Goal: Task Accomplishment & Management: Complete application form

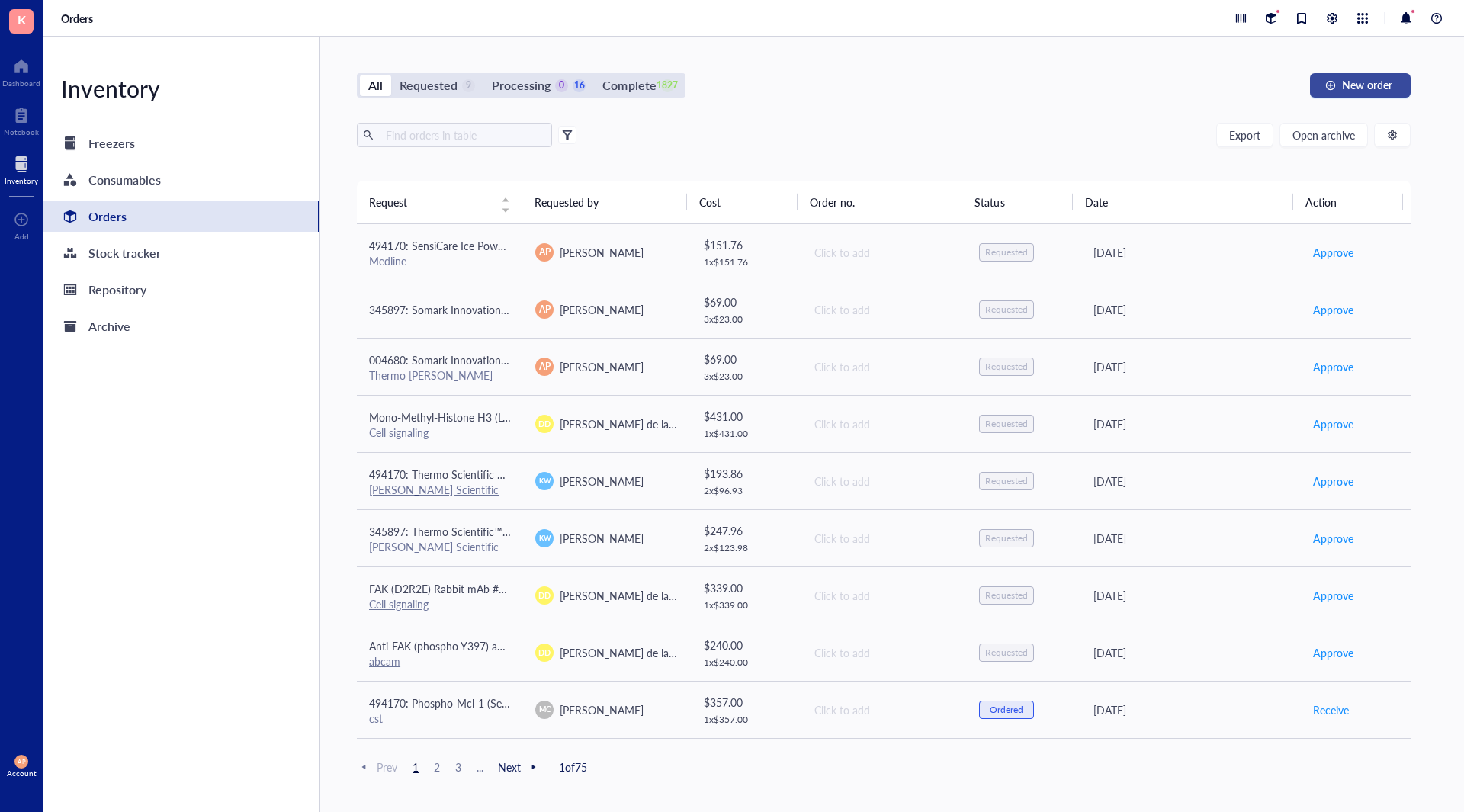
click at [1384, 88] on span "New order" at bounding box center [1367, 85] width 50 height 13
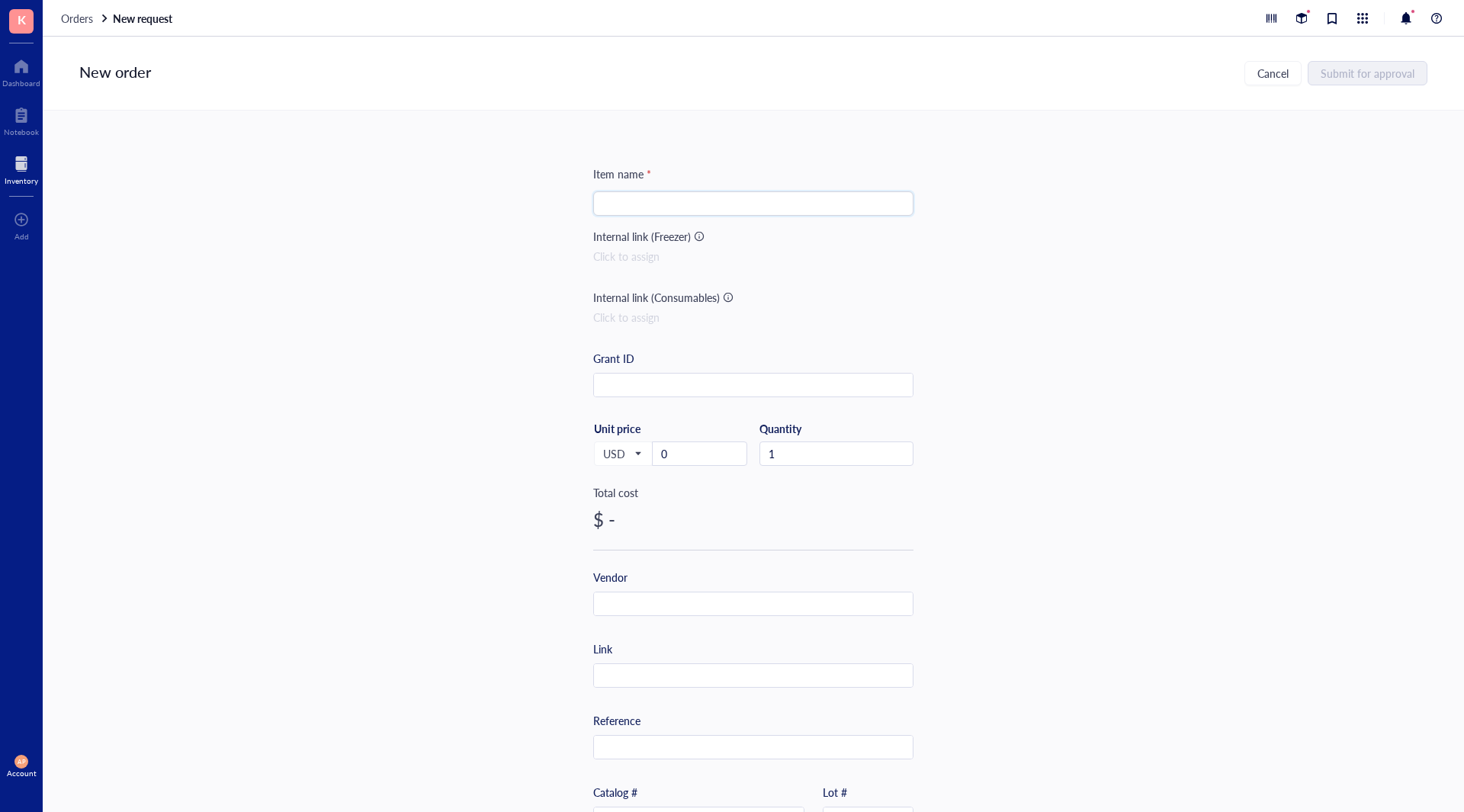
click at [654, 196] on input "search" at bounding box center [753, 203] width 302 height 23
click at [612, 204] on input "search" at bounding box center [753, 203] width 302 height 23
paste input "26s gauge, Small Hub Removable Needle (RN), PN: 7768-01"
type input "26s gauge, Small Hub Removable Needle (RN), PN: 7768-01"
drag, startPoint x: 663, startPoint y: 388, endPoint x: 672, endPoint y: 400, distance: 15.0
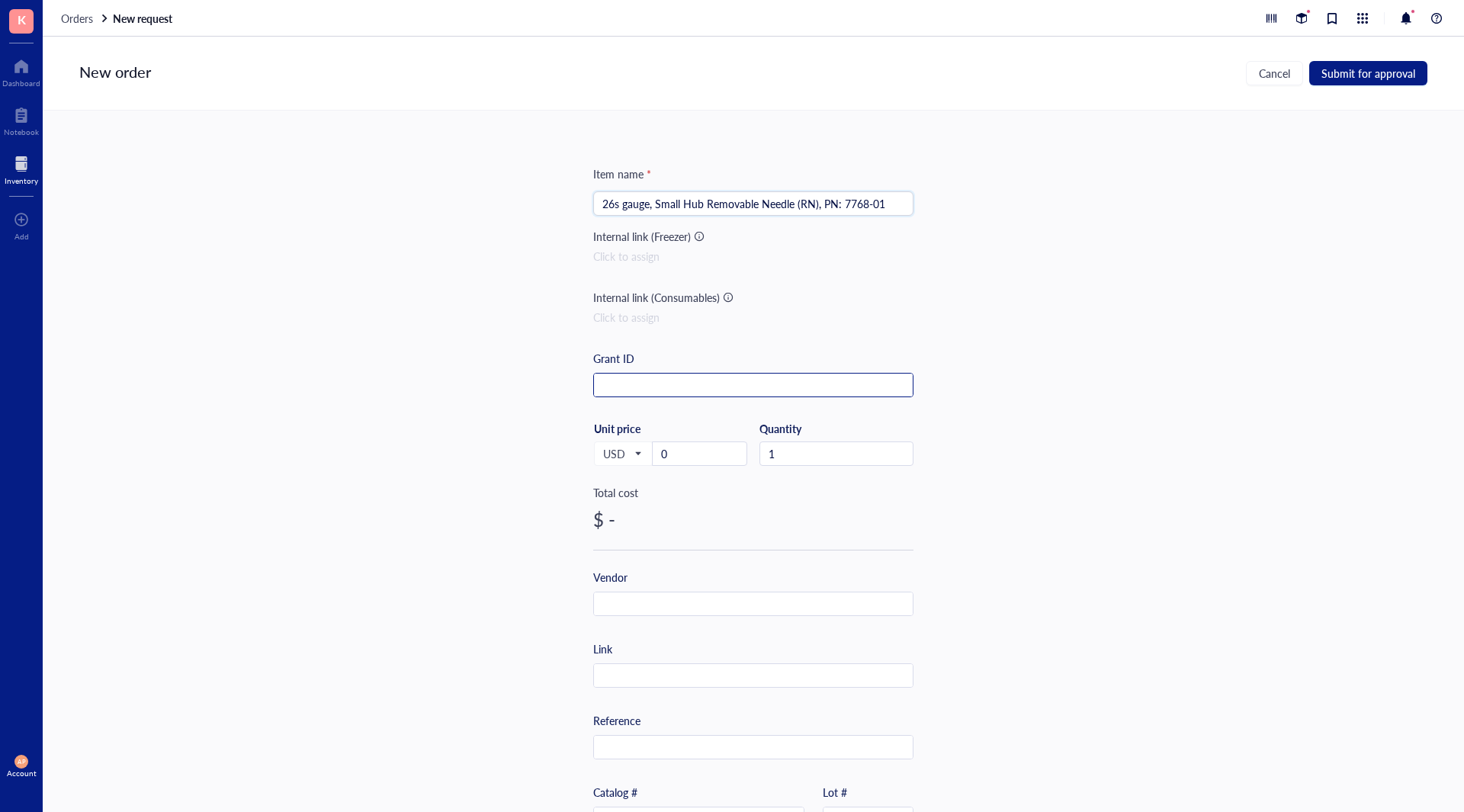
click at [661, 386] on input "text" at bounding box center [753, 385] width 319 height 24
paste input "494170"
type input "494170"
click at [791, 443] on input "1" at bounding box center [836, 453] width 153 height 23
click at [695, 464] on input "0" at bounding box center [700, 453] width 94 height 23
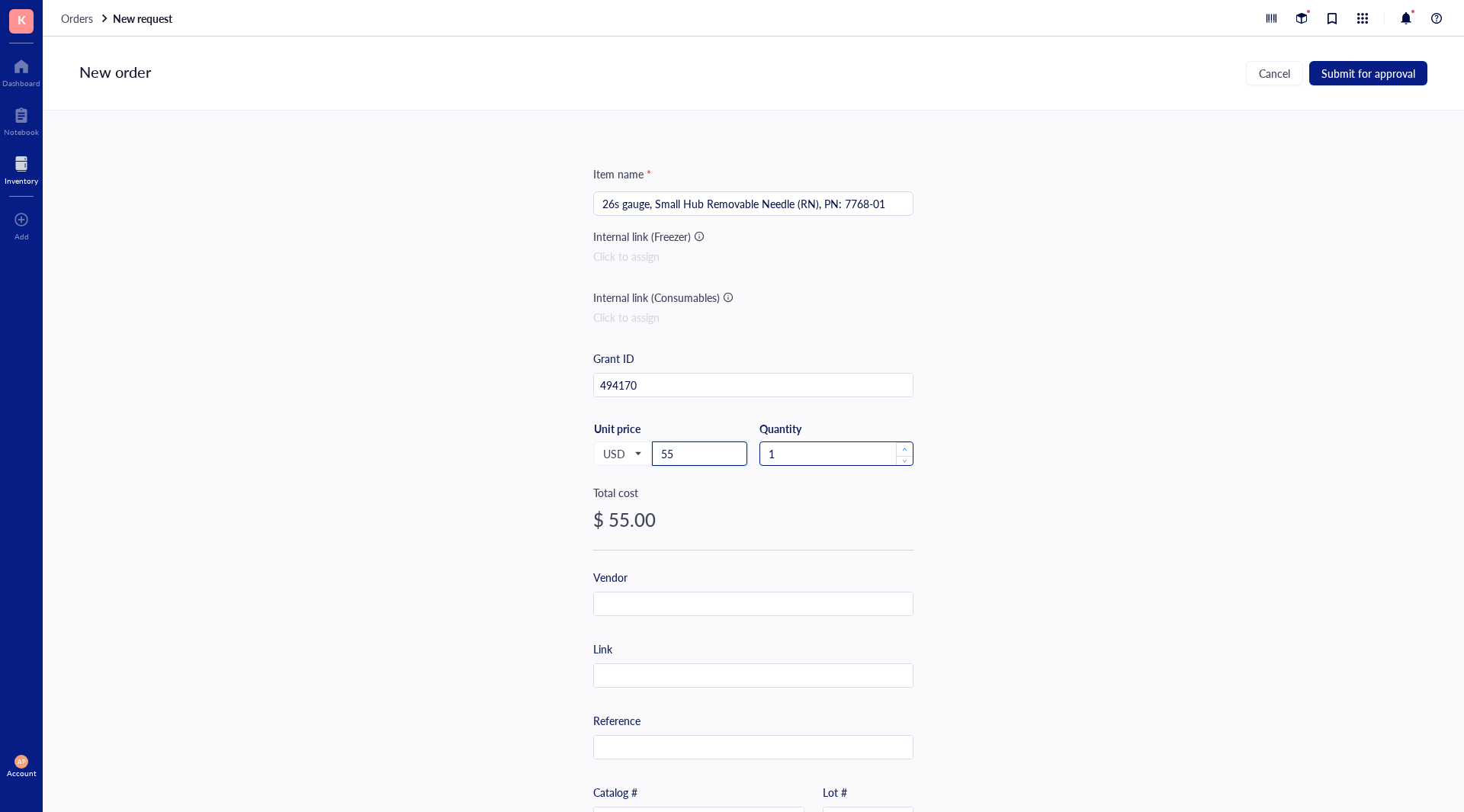
type input "55"
type input "2"
click at [902, 447] on span "up" at bounding box center [904, 450] width 5 height 5
click at [1237, 497] on div "Item name * 26s gauge, Small Hub Removable Needle (RN), PN: 7768-01 Internal li…" at bounding box center [753, 461] width 1421 height 701
click at [597, 598] on input "text" at bounding box center [753, 604] width 319 height 24
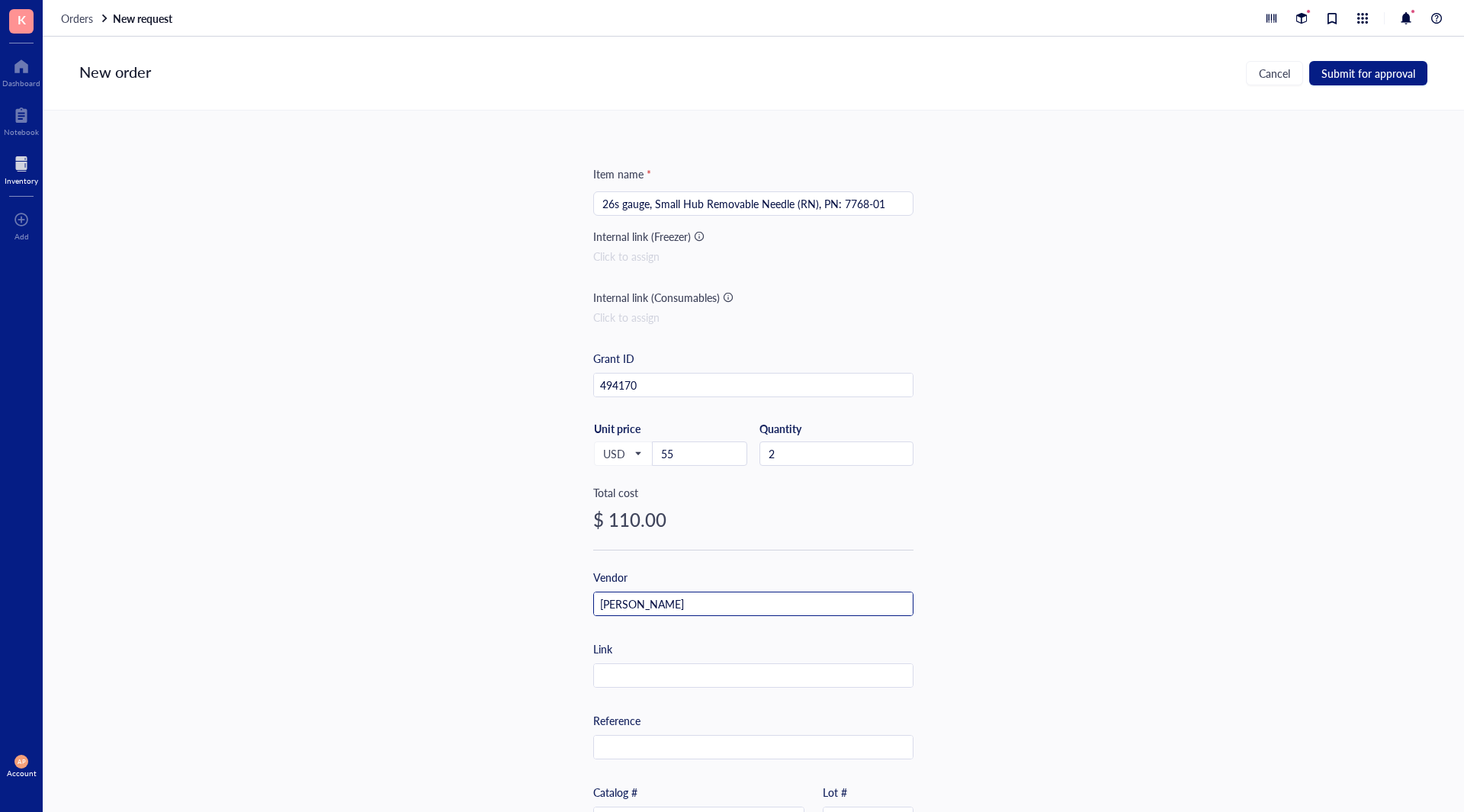
type input "[PERSON_NAME]"
click at [623, 663] on div "Link" at bounding box center [753, 664] width 320 height 47
click at [623, 669] on input "text" at bounding box center [753, 676] width 319 height 24
paste input "[URL][DOMAIN_NAME]"
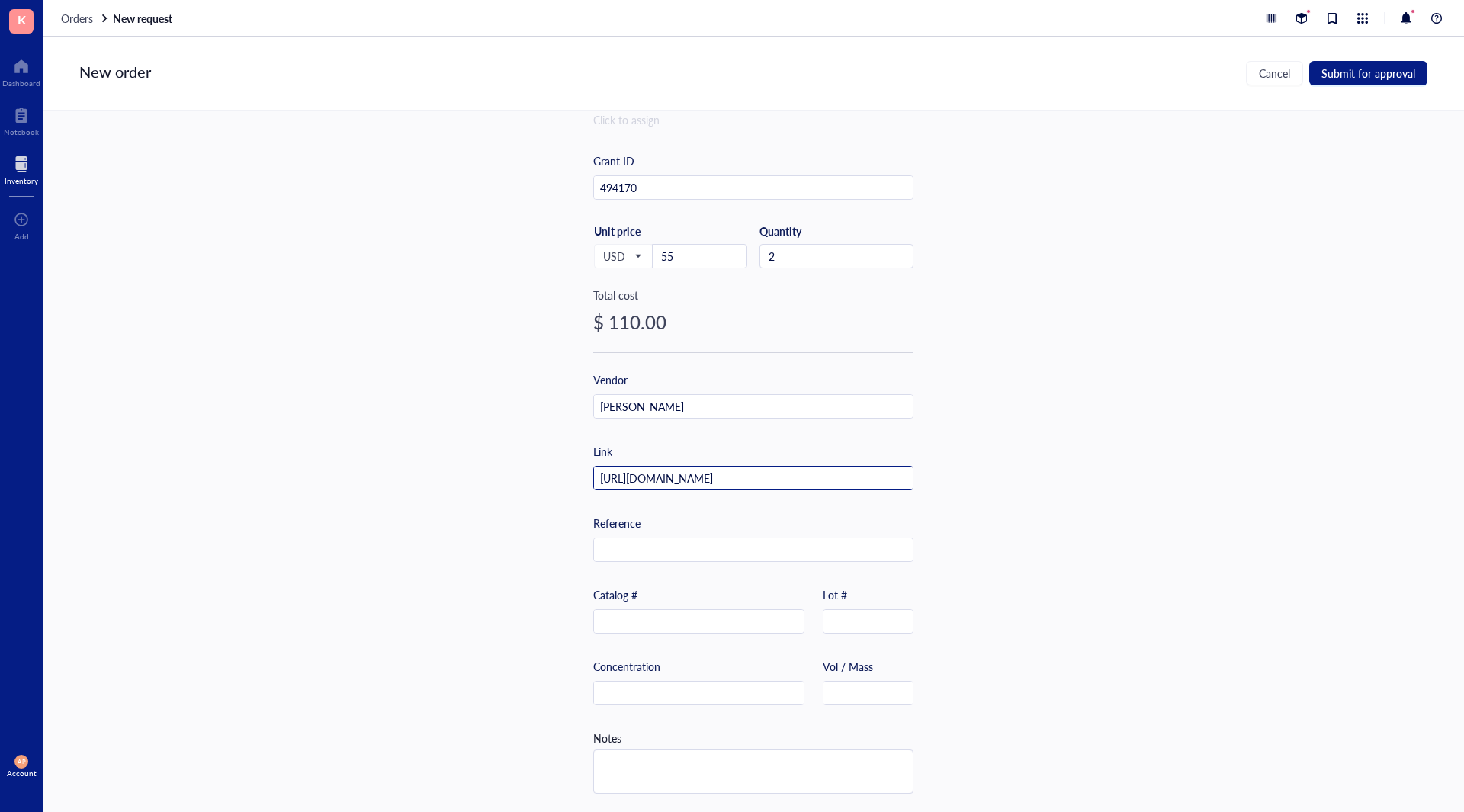
type input "[URL][DOMAIN_NAME]"
click at [634, 612] on input "text" at bounding box center [699, 622] width 210 height 24
paste input "7768-01"
type input "7768-01"
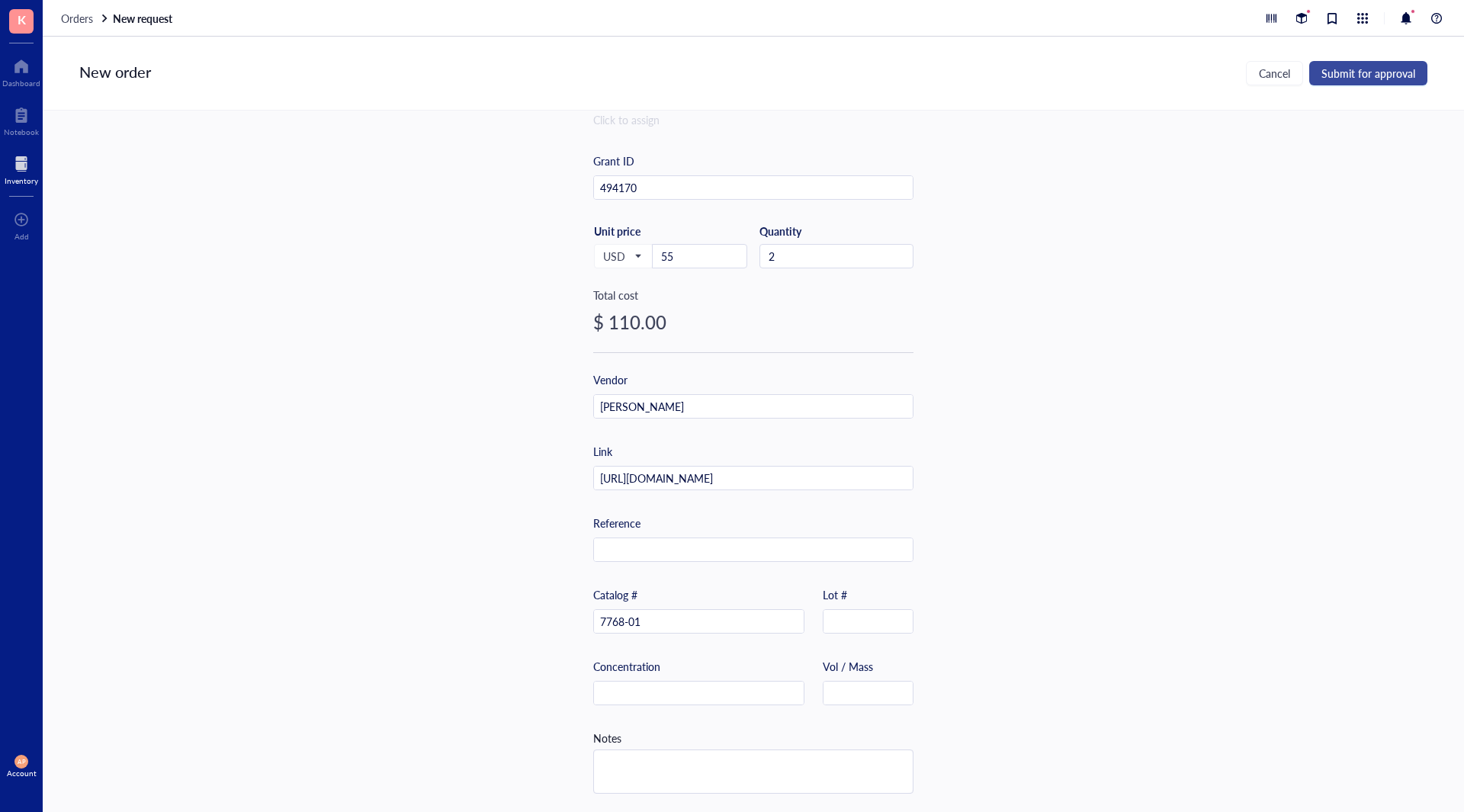
click at [1364, 68] on span "Submit for approval" at bounding box center [1368, 73] width 94 height 13
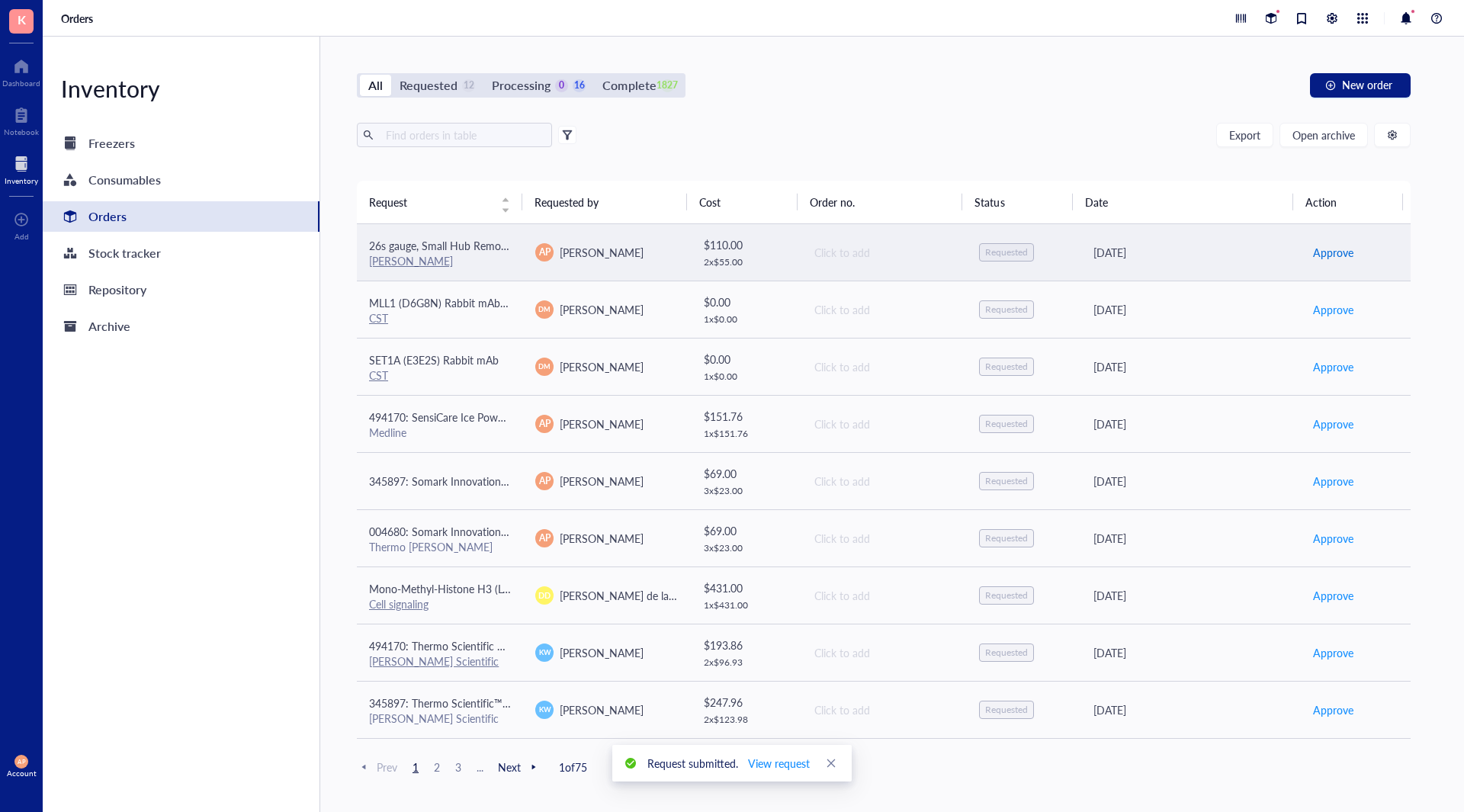
click at [1318, 257] on span "Approve" at bounding box center [1333, 252] width 40 height 17
click at [1318, 257] on span "Place order" at bounding box center [1339, 252] width 53 height 17
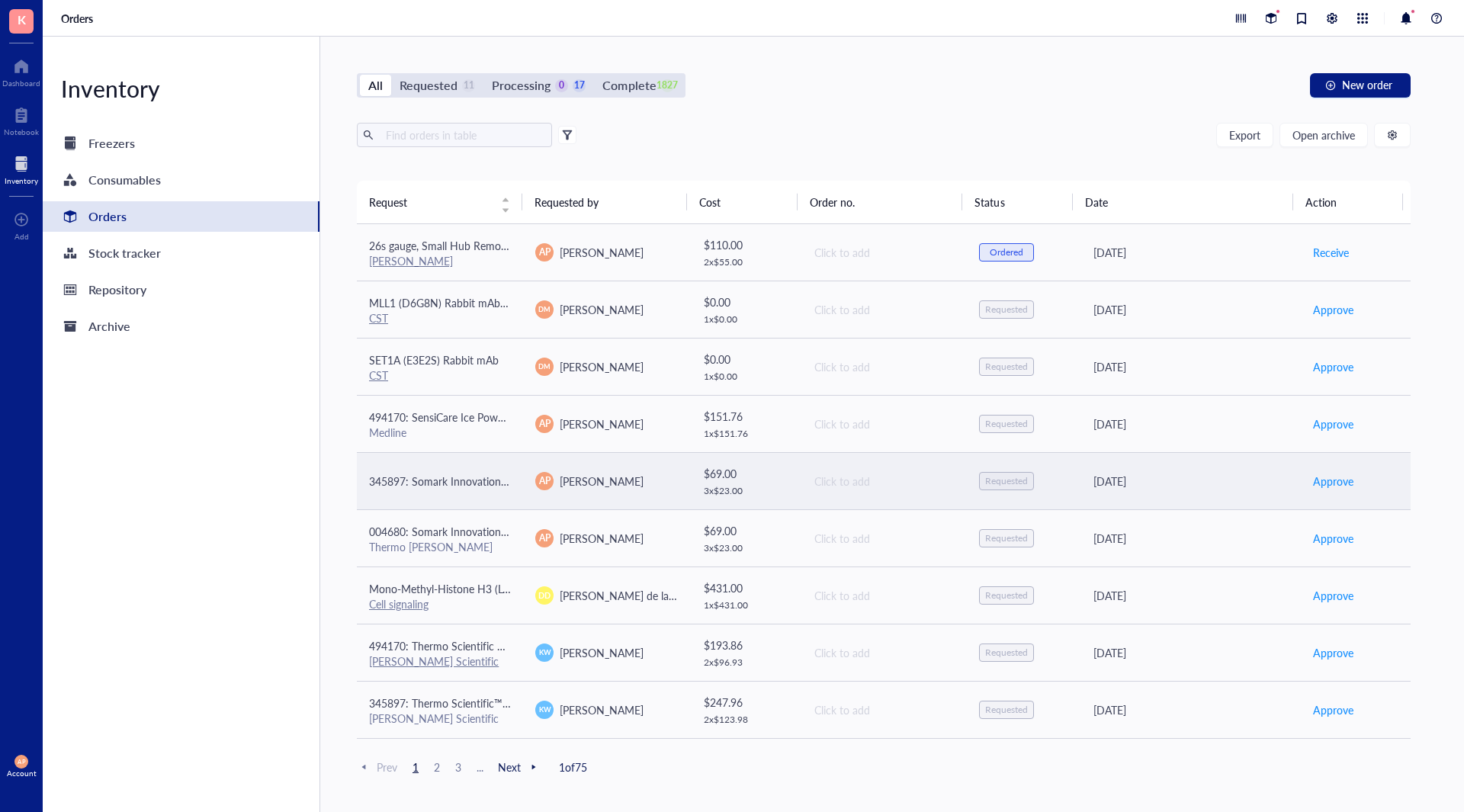
click at [498, 485] on span "345897: Somark Innovations Inc NEEDLE YELLOW IRRADIATED" at bounding box center [524, 481] width 309 height 15
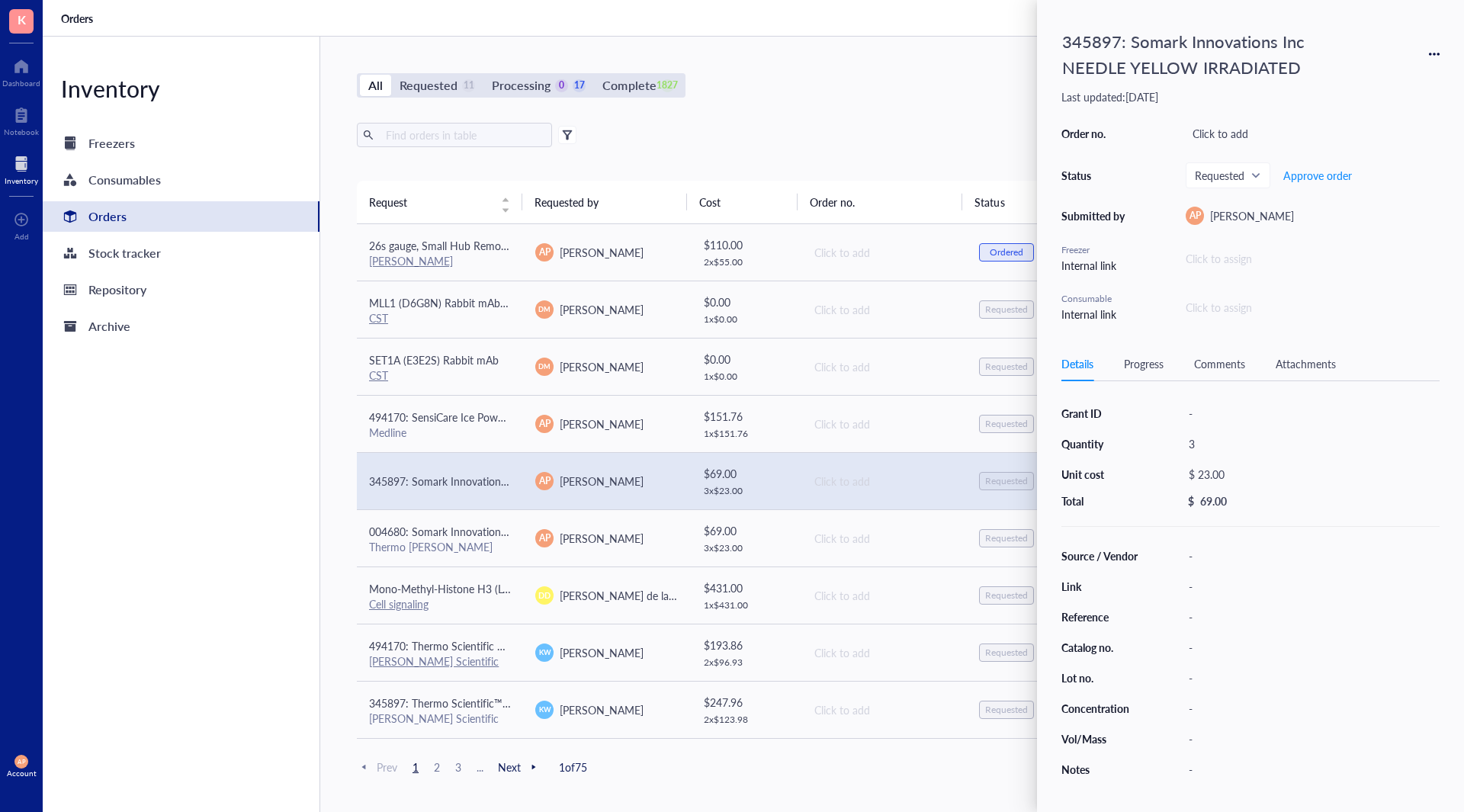
click at [218, 508] on div "Inventory Freezers Consumables Orders Stock tracker Repository Archive" at bounding box center [181, 424] width 278 height 775
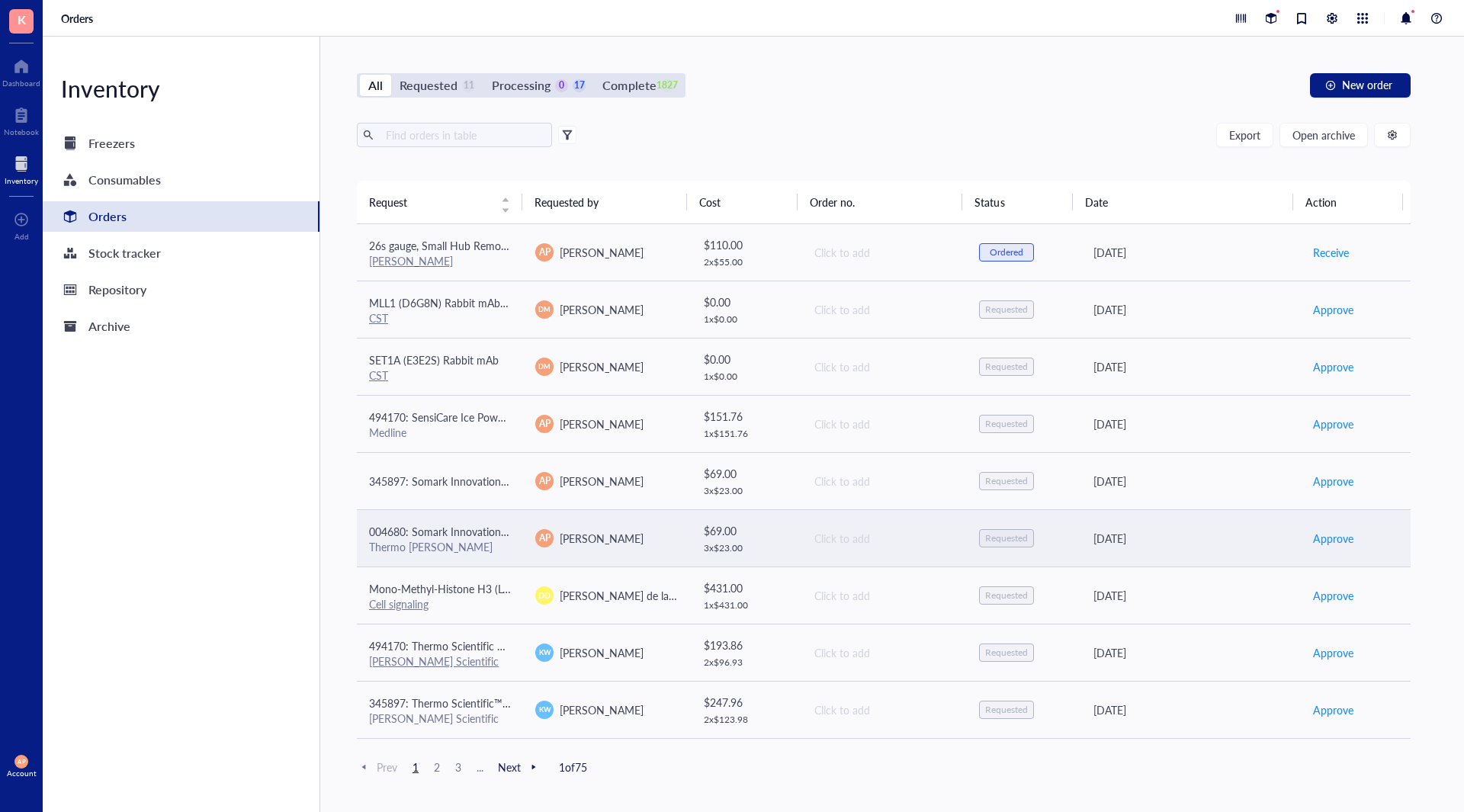
click at [696, 549] on td "$ 69.00 3 x $ 23.00" at bounding box center [745, 538] width 112 height 57
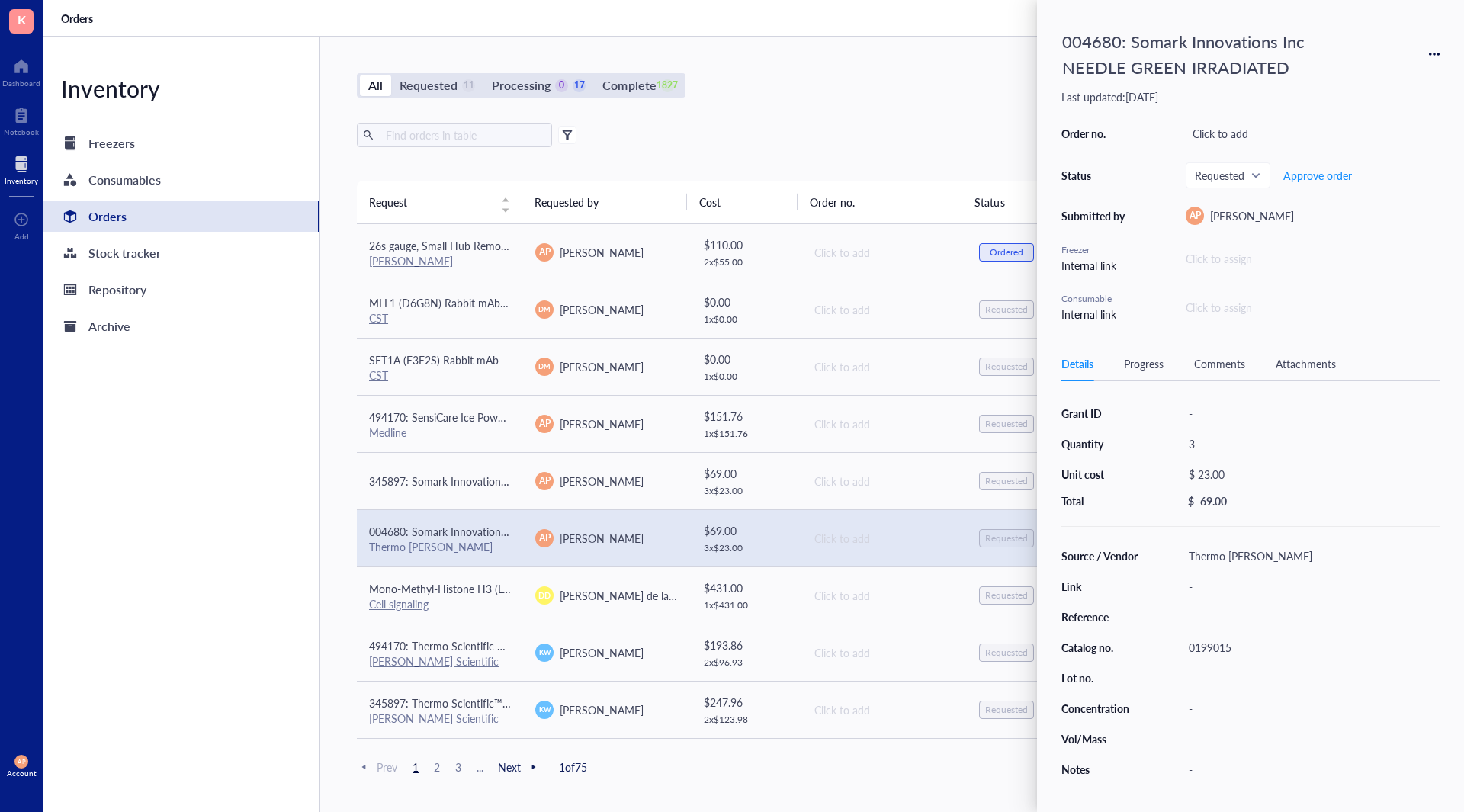
click at [257, 509] on div "Inventory Freezers Consumables Orders Stock tracker Repository Archive" at bounding box center [181, 424] width 278 height 775
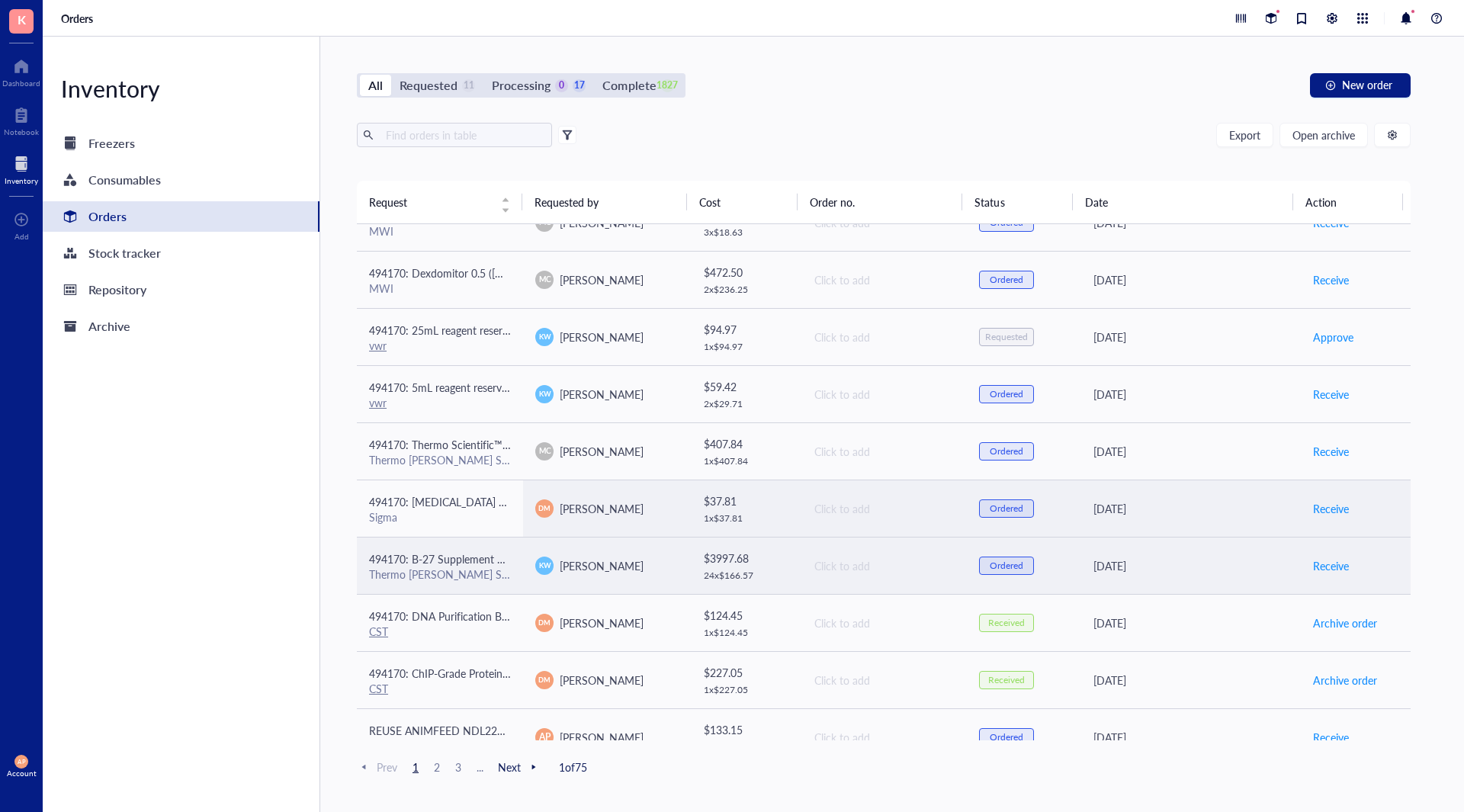
scroll to position [914, 0]
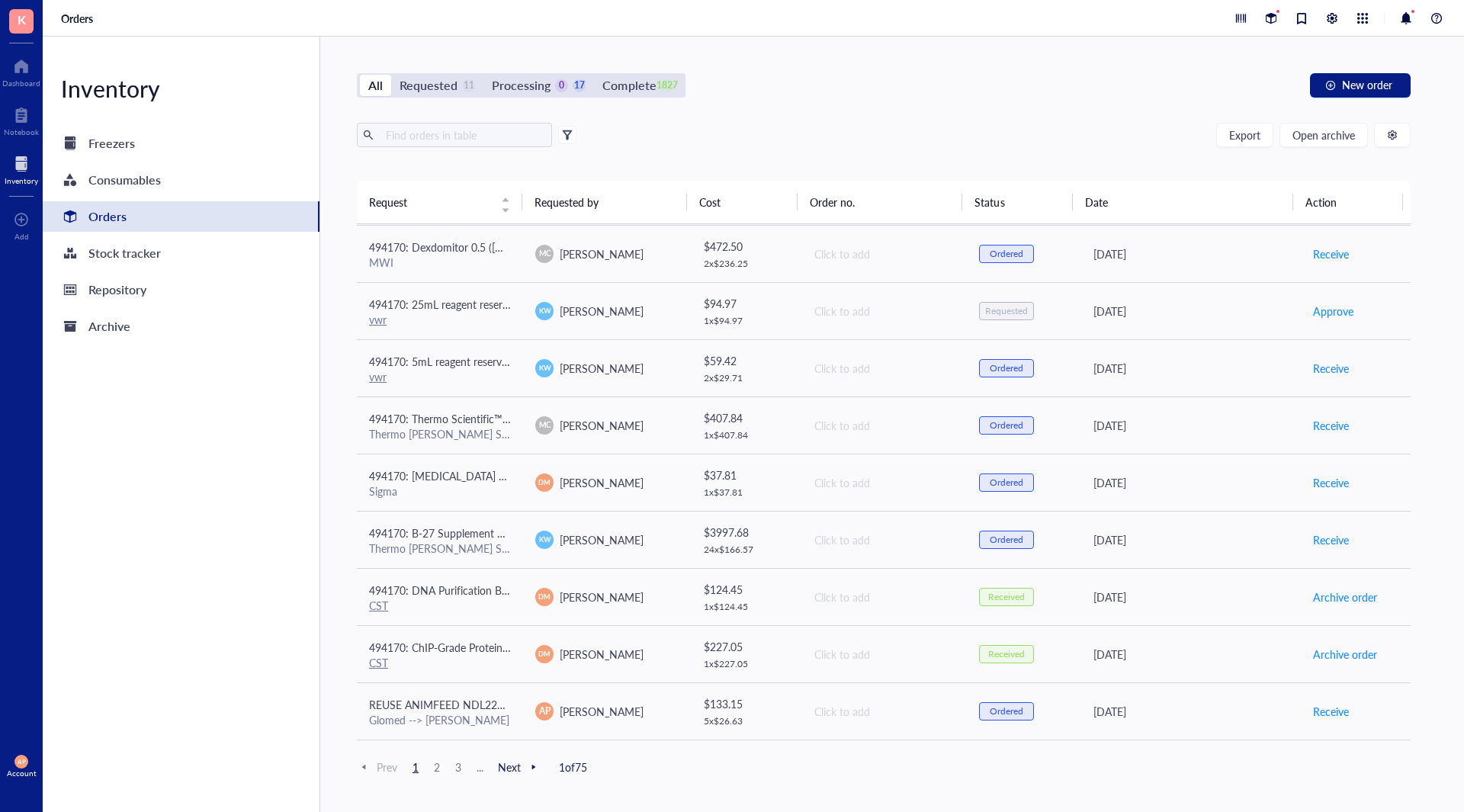
click at [159, 648] on div "Inventory Freezers Consumables Orders Stock tracker Repository Archive" at bounding box center [181, 424] width 278 height 775
click at [459, 82] on div "Requested 11" at bounding box center [437, 85] width 76 height 21
click at [391, 75] on input "Requested 11" at bounding box center [391, 75] width 0 height 0
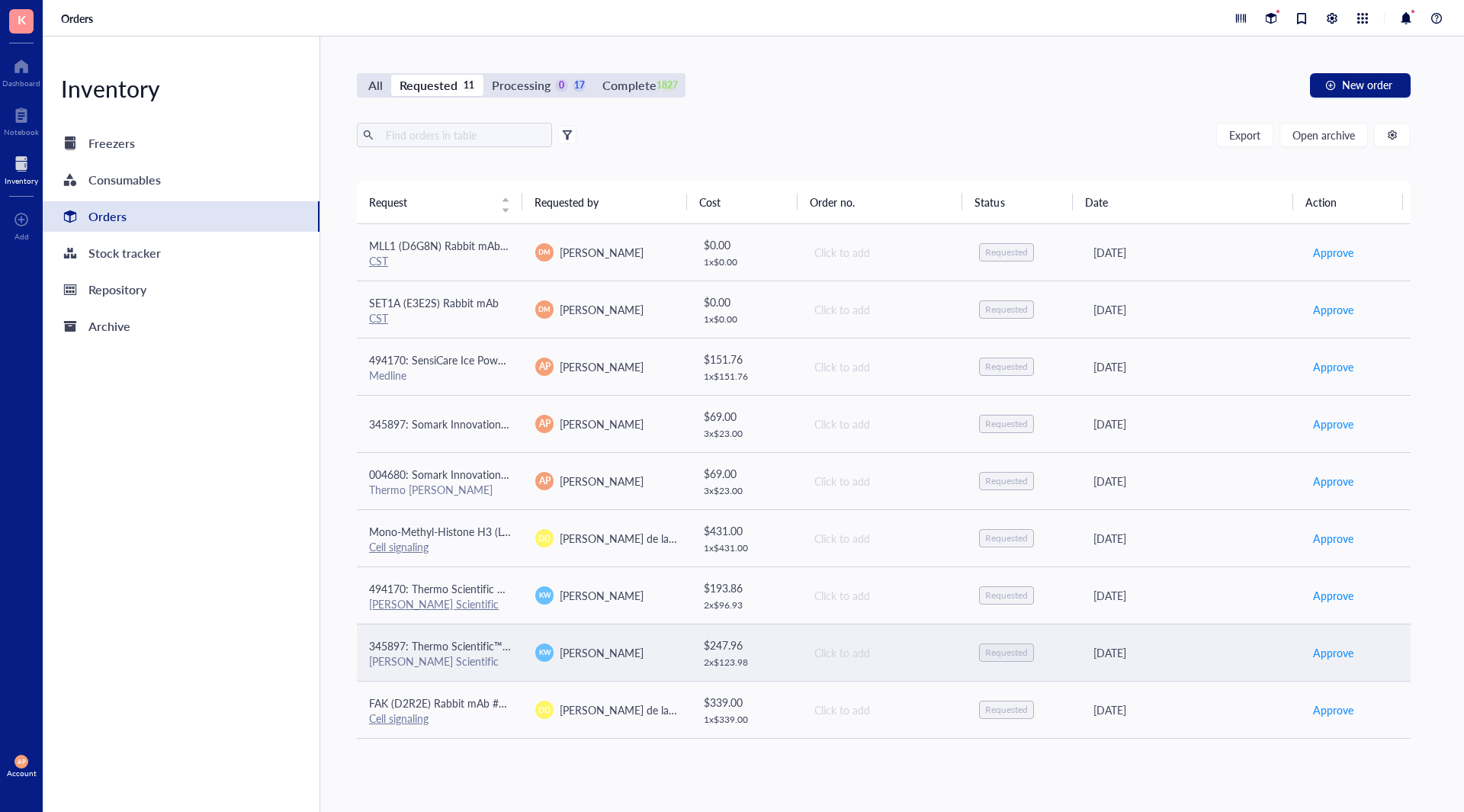
scroll to position [113, 0]
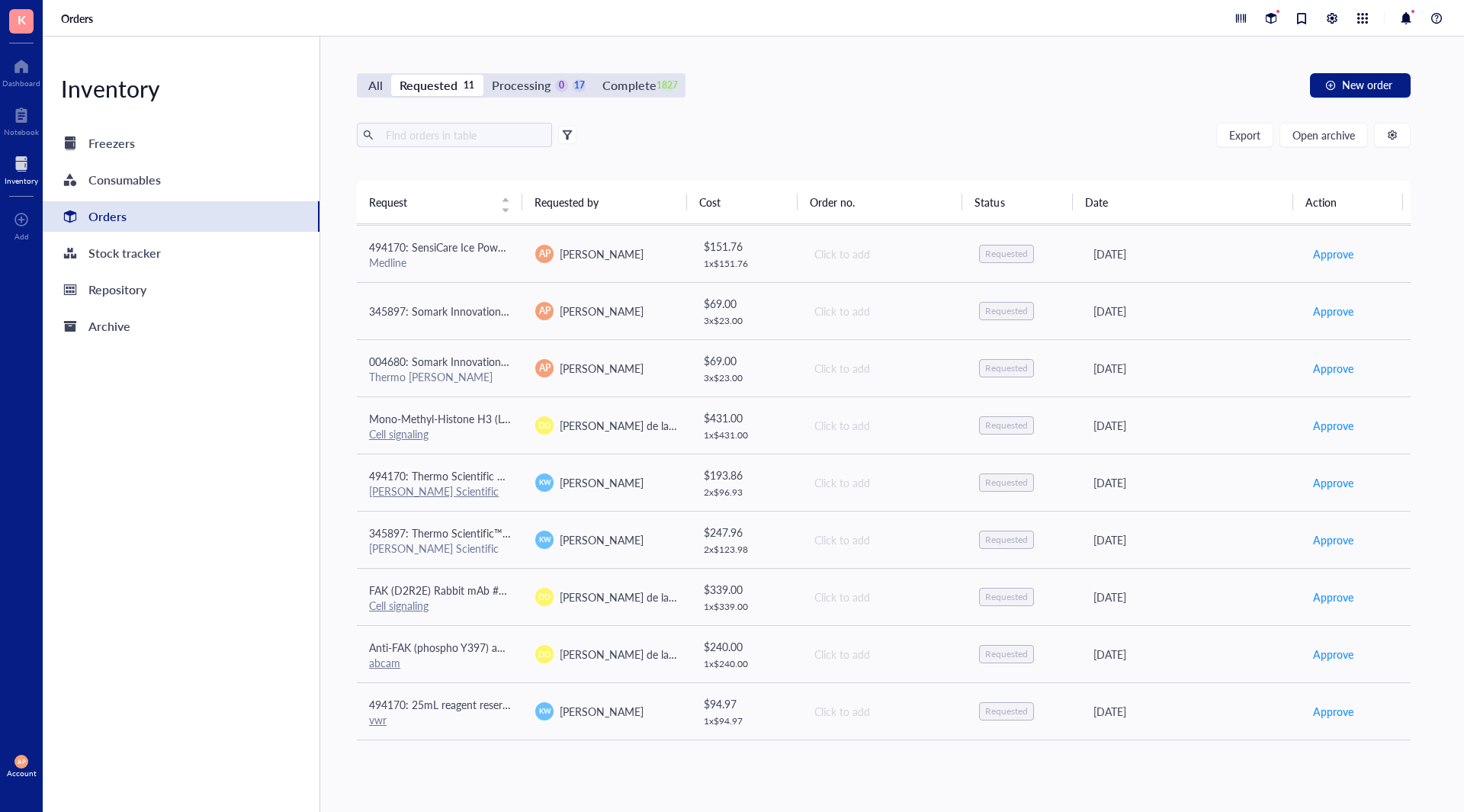
click at [46, 523] on div "Inventory Freezers Consumables Orders Stock tracker Repository Archive" at bounding box center [181, 424] width 278 height 775
click at [185, 617] on div "Inventory Freezers Consumables Orders Stock tracker Repository Archive" at bounding box center [181, 424] width 278 height 775
click at [139, 518] on div "Inventory Freezers Consumables Orders Stock tracker Repository Archive" at bounding box center [181, 424] width 278 height 775
click at [560, 103] on div "All Requested 11 Processing 0 17 Complete 1827 New order Export Open archive Re…" at bounding box center [883, 424] width 1127 height 775
click at [555, 94] on div "Processing 0 17" at bounding box center [539, 85] width 94 height 21
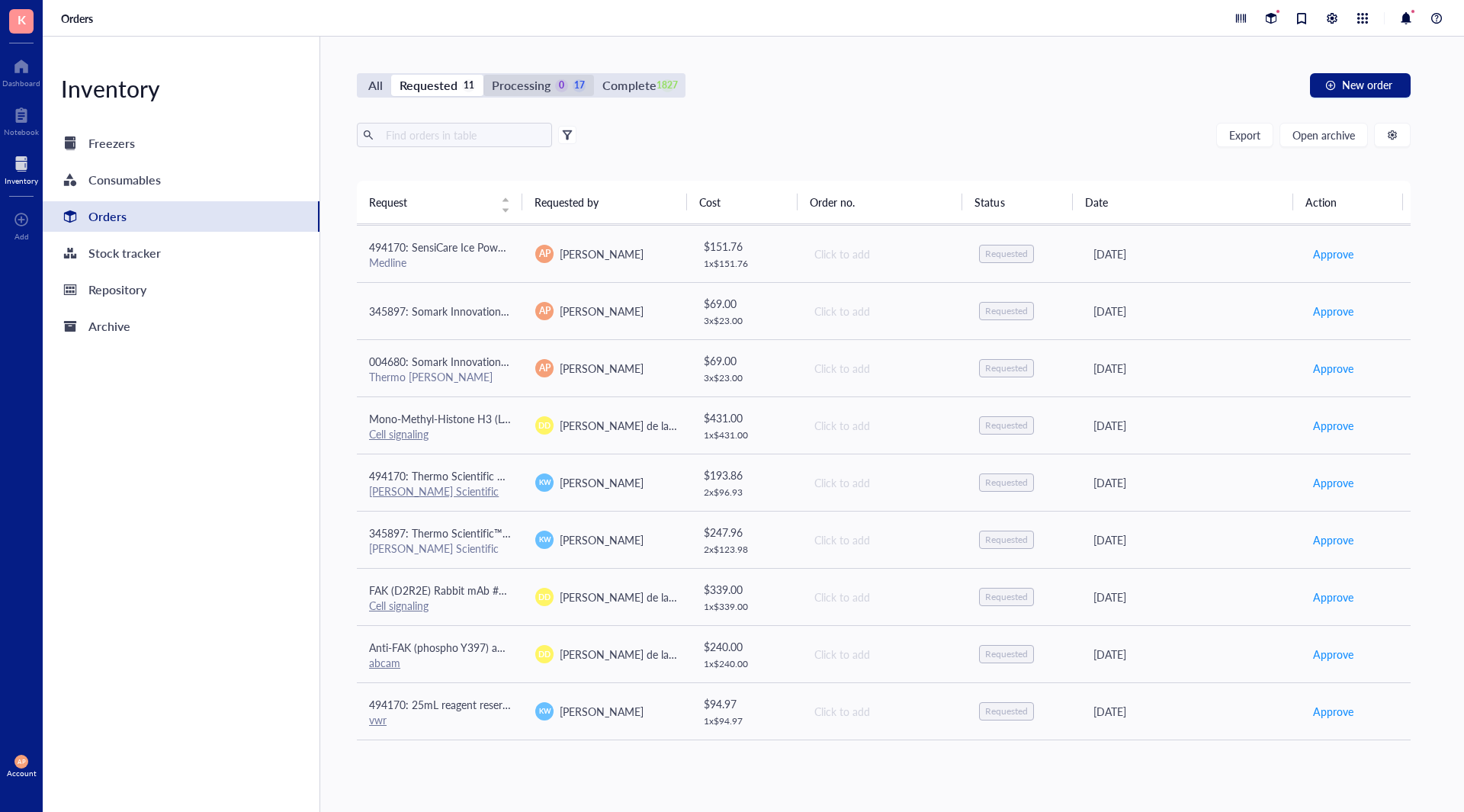
click at [483, 75] on input "Processing 0 17" at bounding box center [483, 75] width 0 height 0
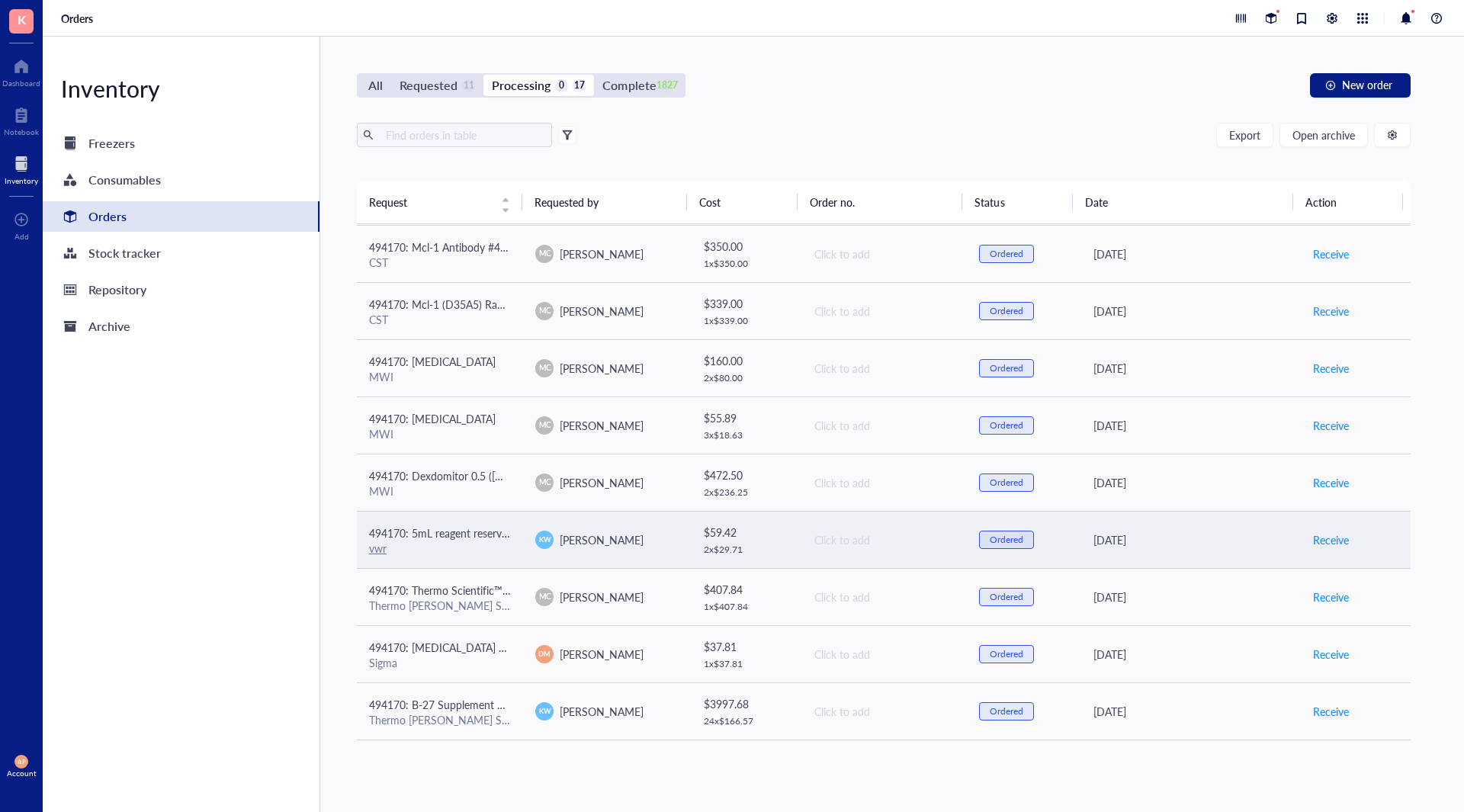
scroll to position [455, 0]
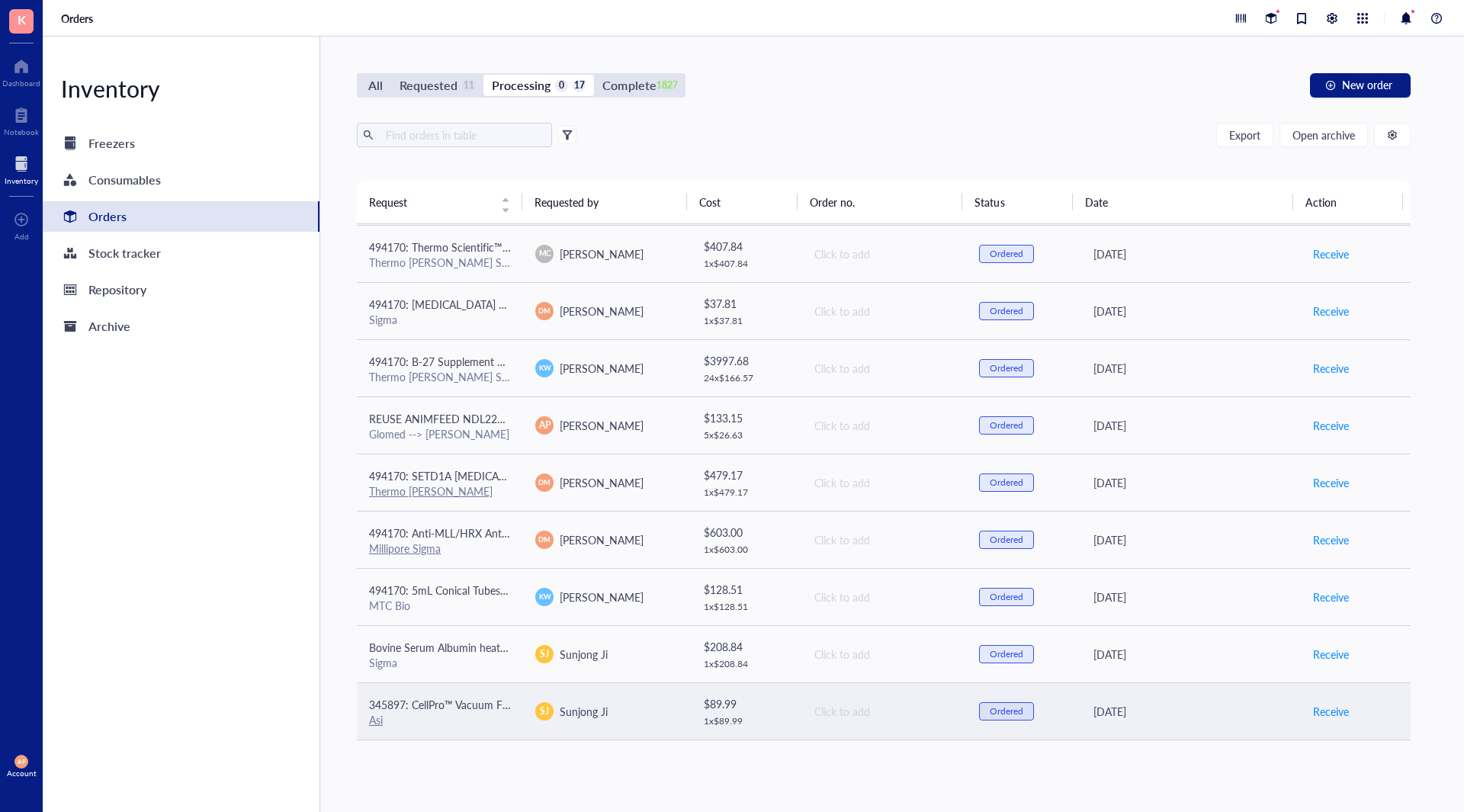
click at [506, 706] on span "345897: CellPro™ Vacuum Filtration Flasks PES Membrane, 12/Case - 250 mL" at bounding box center [552, 705] width 367 height 15
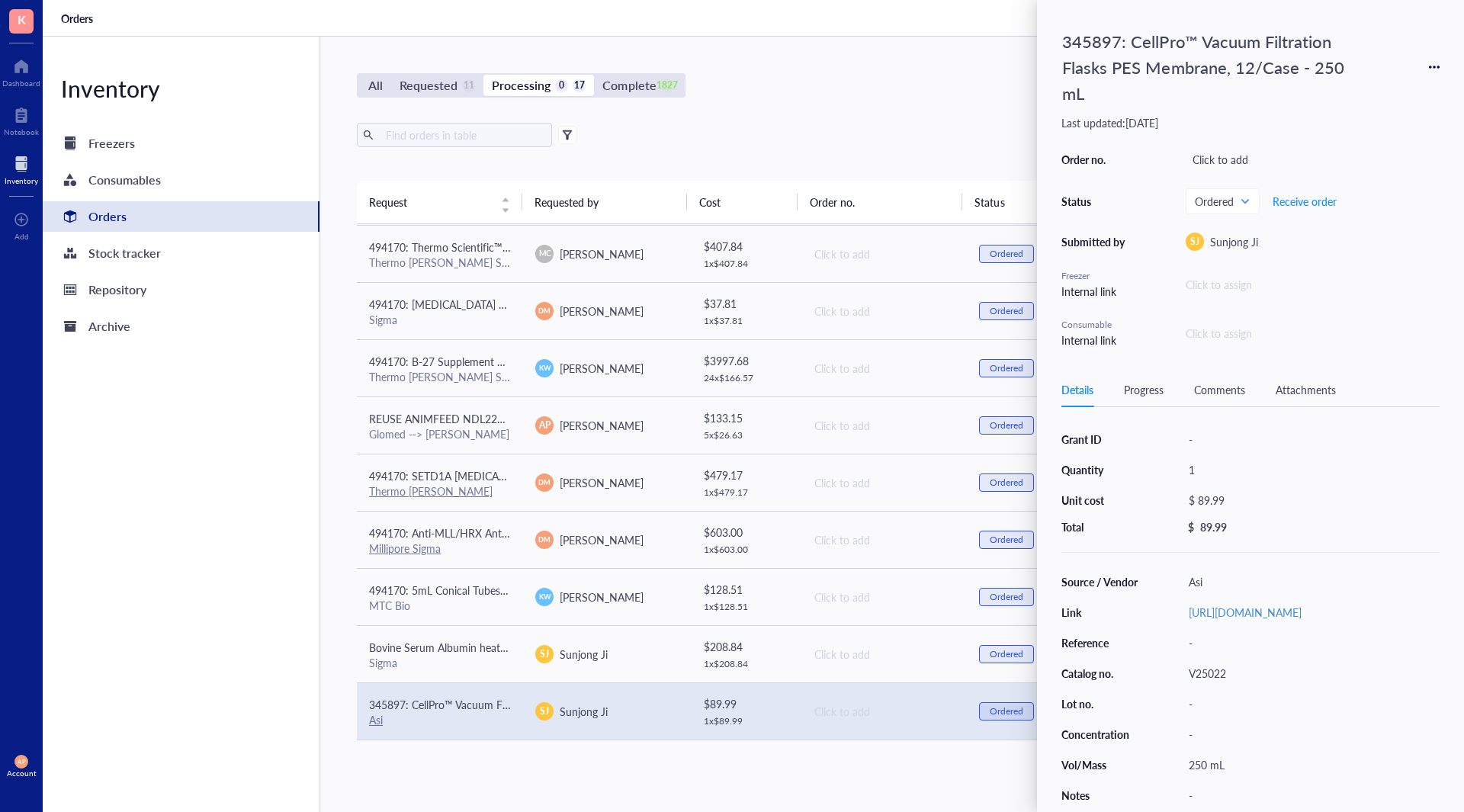
drag, startPoint x: 1127, startPoint y: 99, endPoint x: 1263, endPoint y: 99, distance: 136.0
click at [1263, 116] on div "Last updated: [DATE]" at bounding box center [1250, 122] width 378 height 13
click at [1392, 188] on div "Ordered Receive order" at bounding box center [1312, 200] width 254 height 26
click at [1322, 195] on span "Receive order" at bounding box center [1305, 201] width 64 height 13
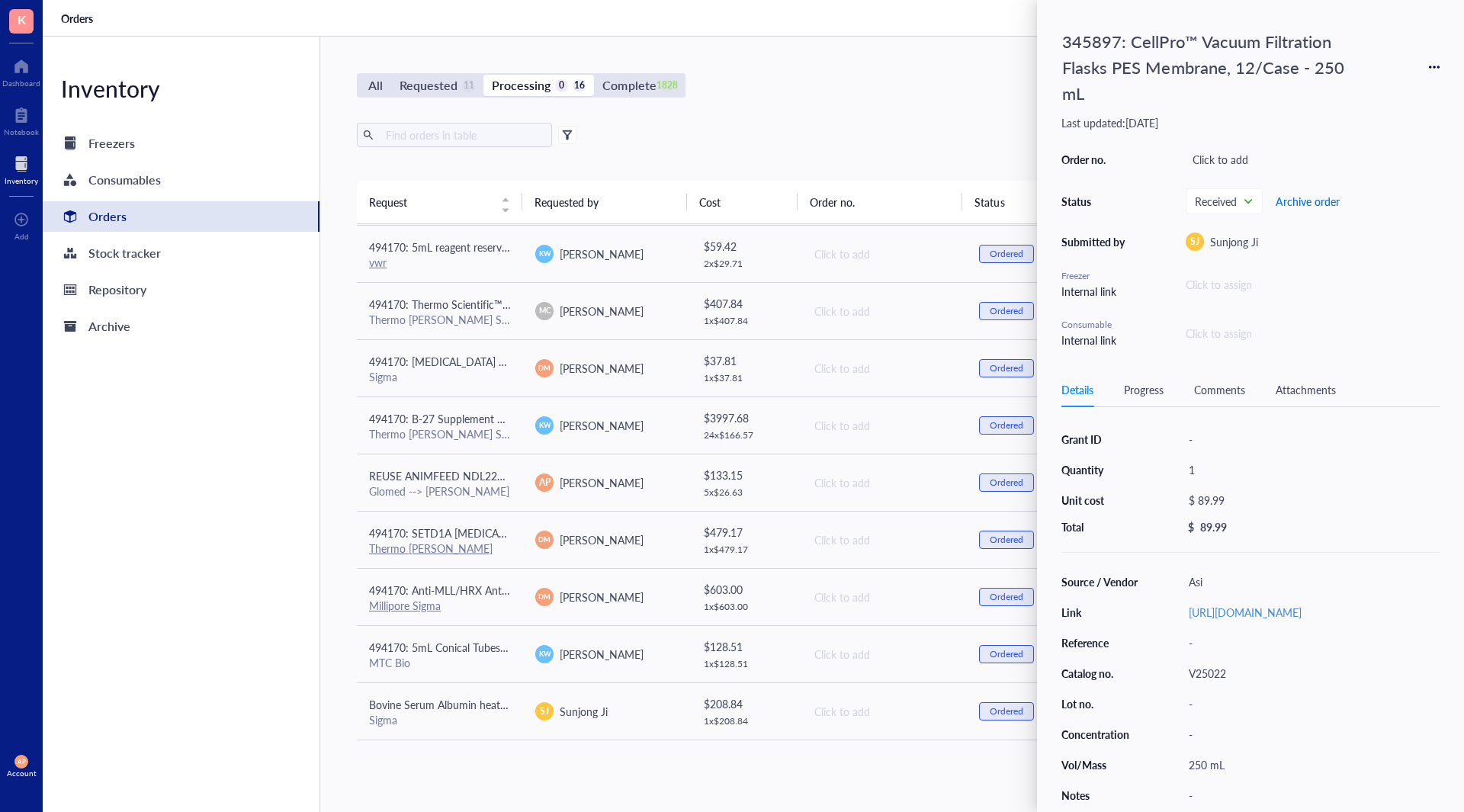
scroll to position [398, 0]
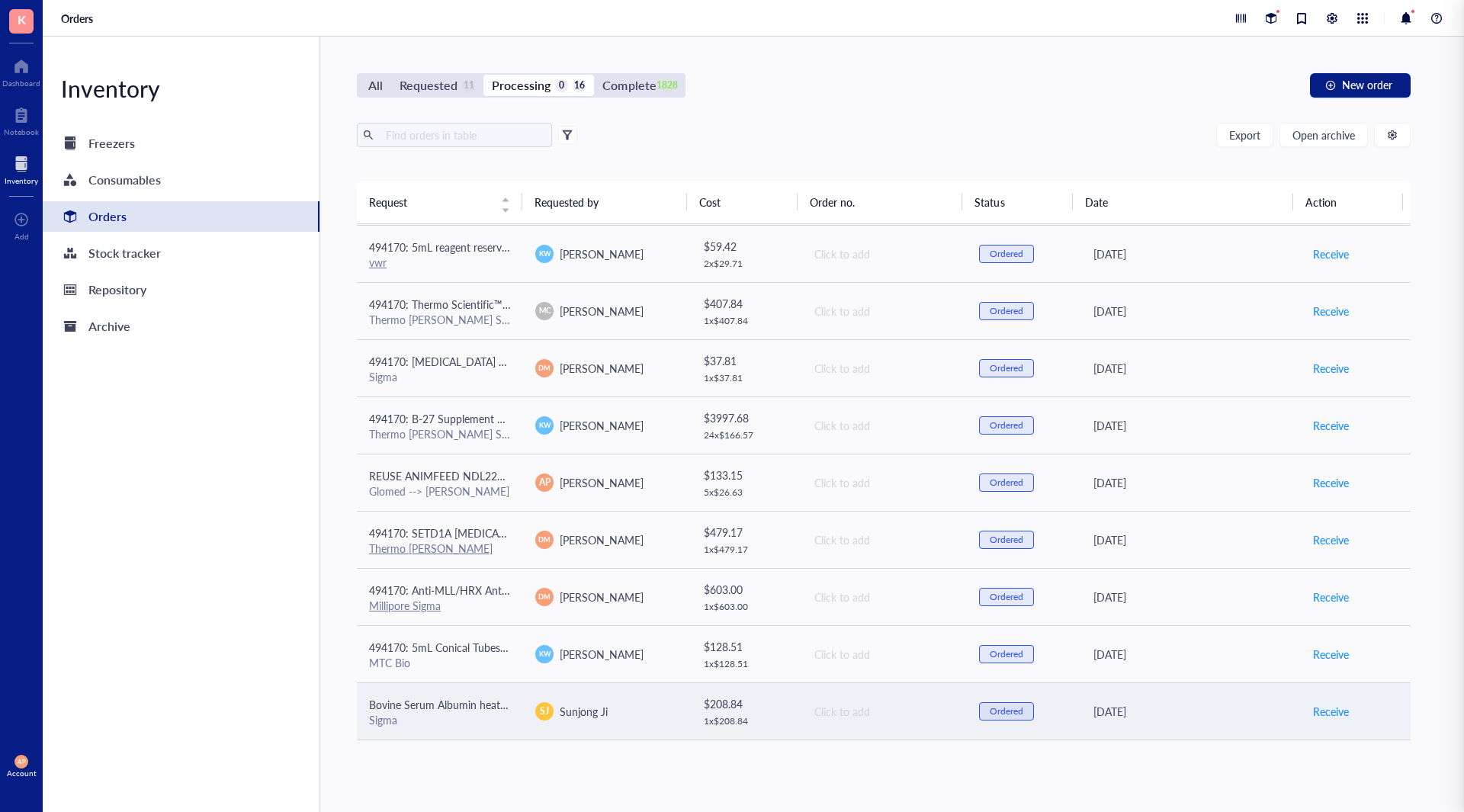
click at [800, 733] on td "Click to add" at bounding box center [883, 710] width 166 height 57
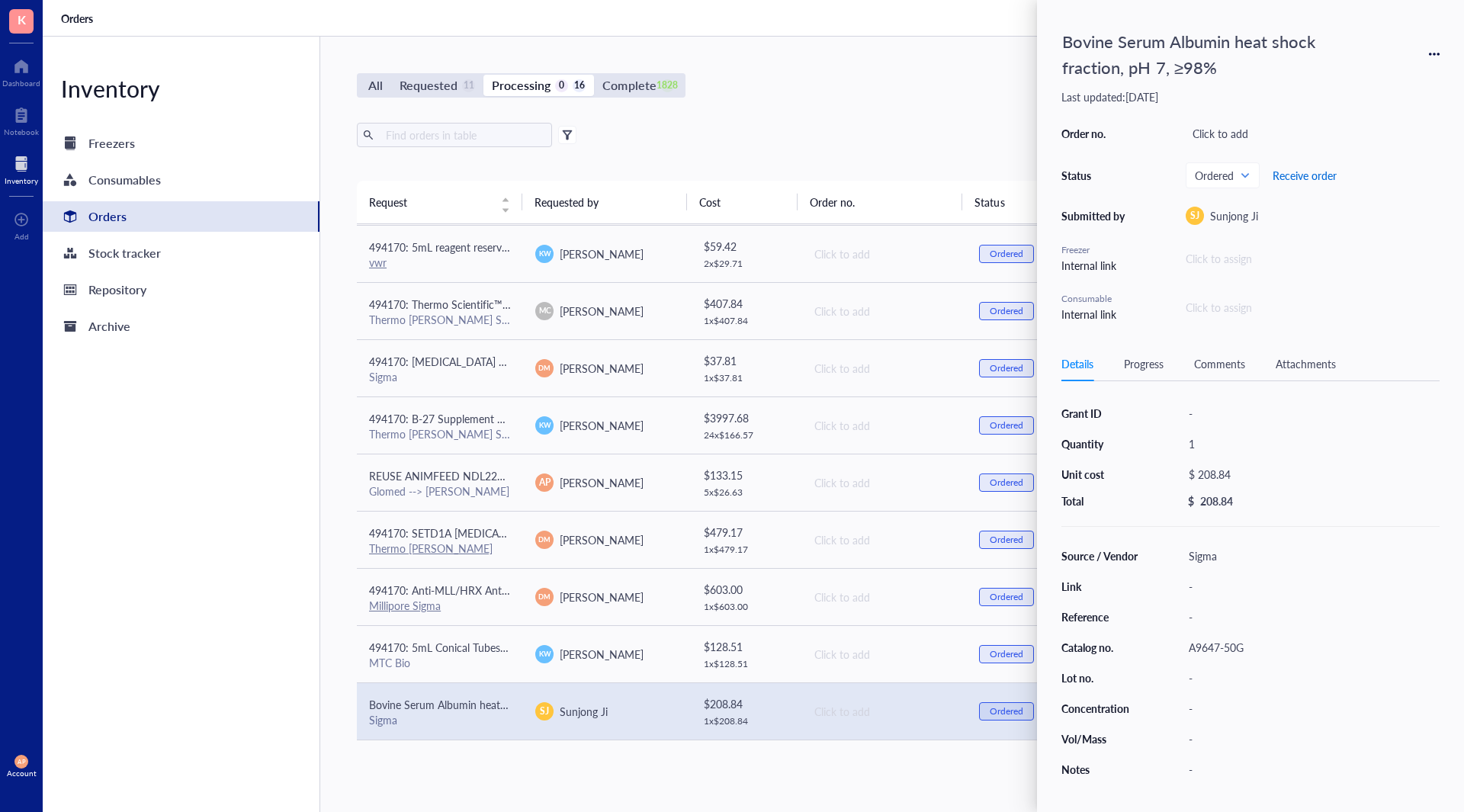
click at [1306, 180] on span "Receive order" at bounding box center [1305, 175] width 64 height 13
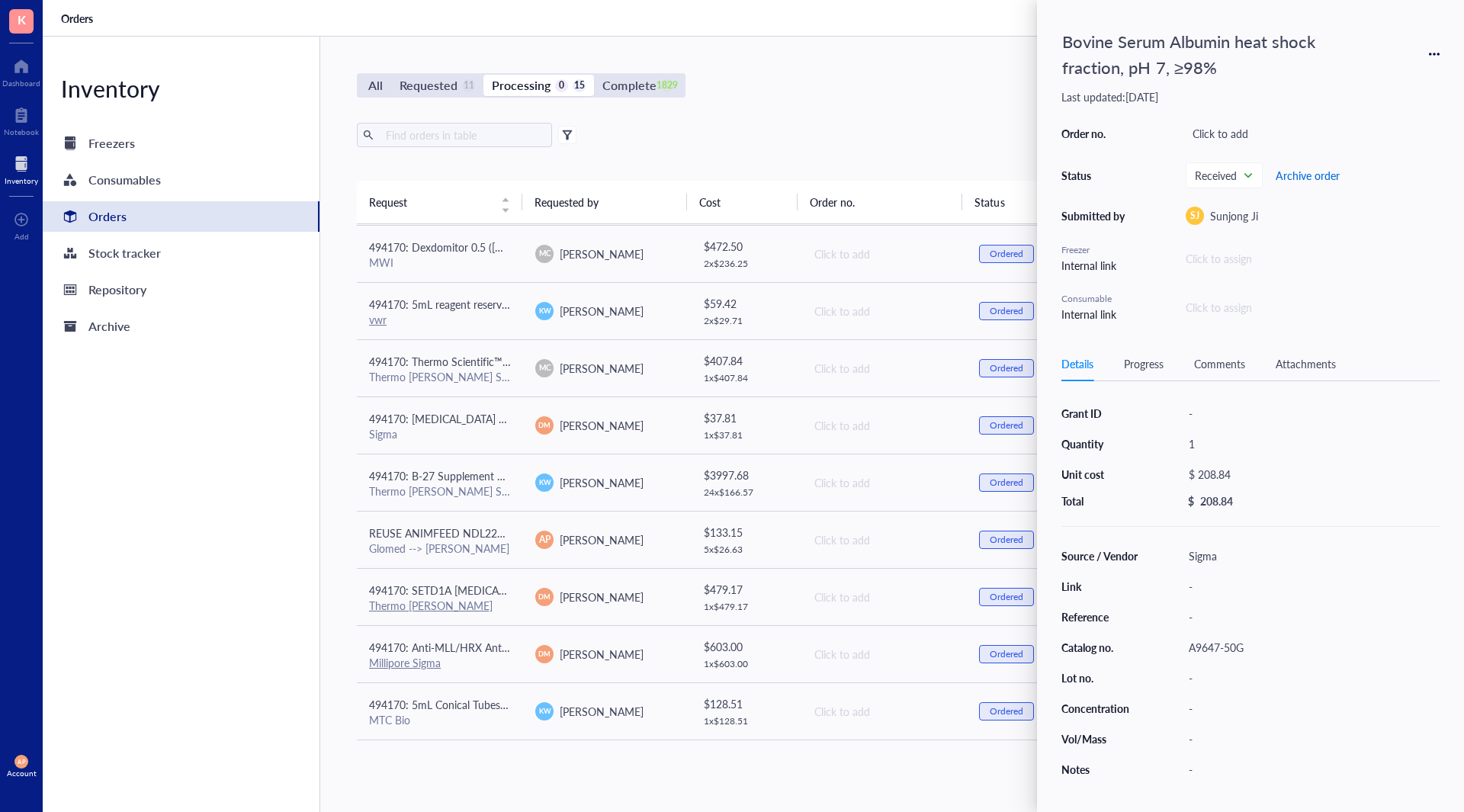
scroll to position [341, 0]
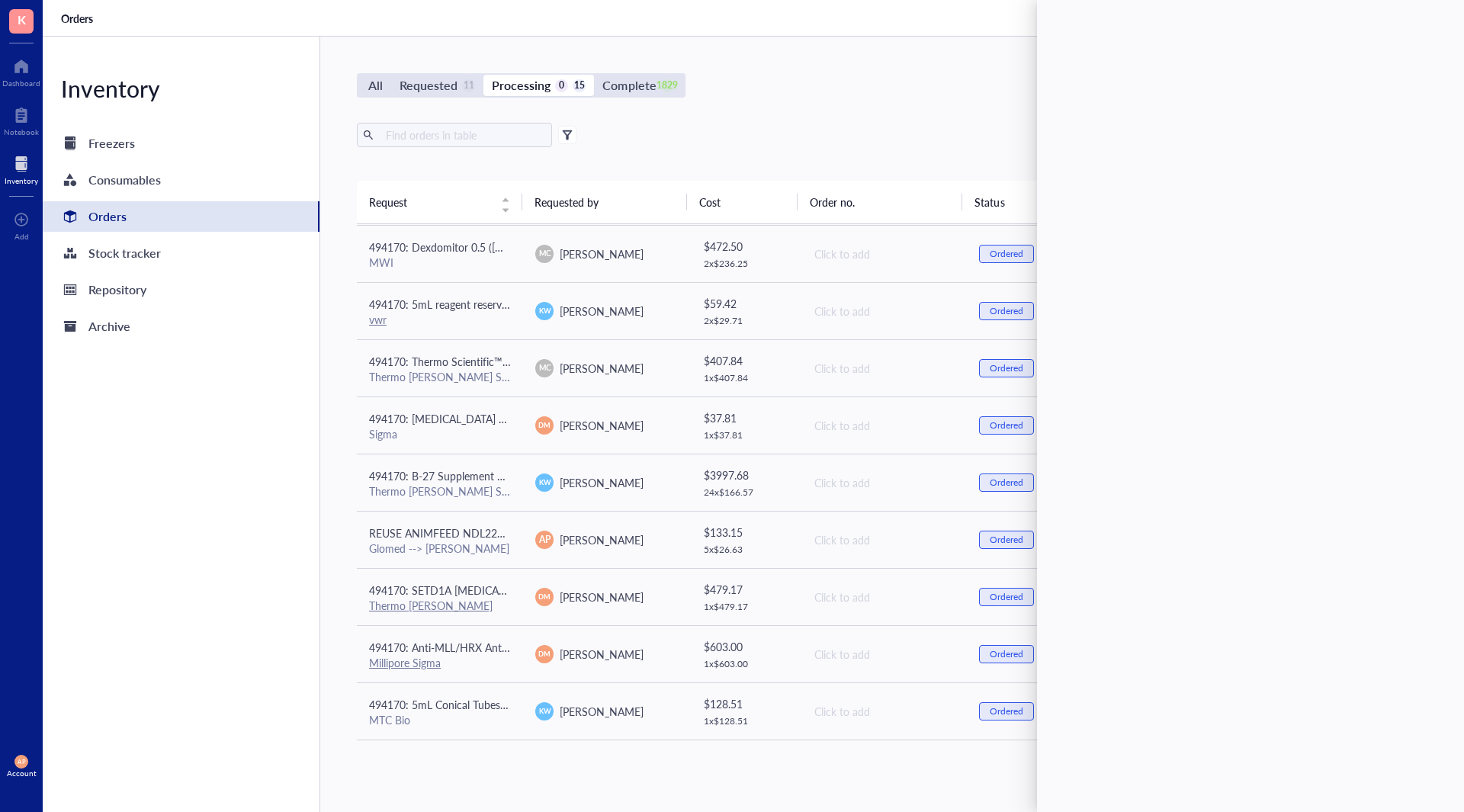
click at [173, 590] on div "Inventory Freezers Consumables Orders Stock tracker Repository Archive" at bounding box center [181, 424] width 278 height 775
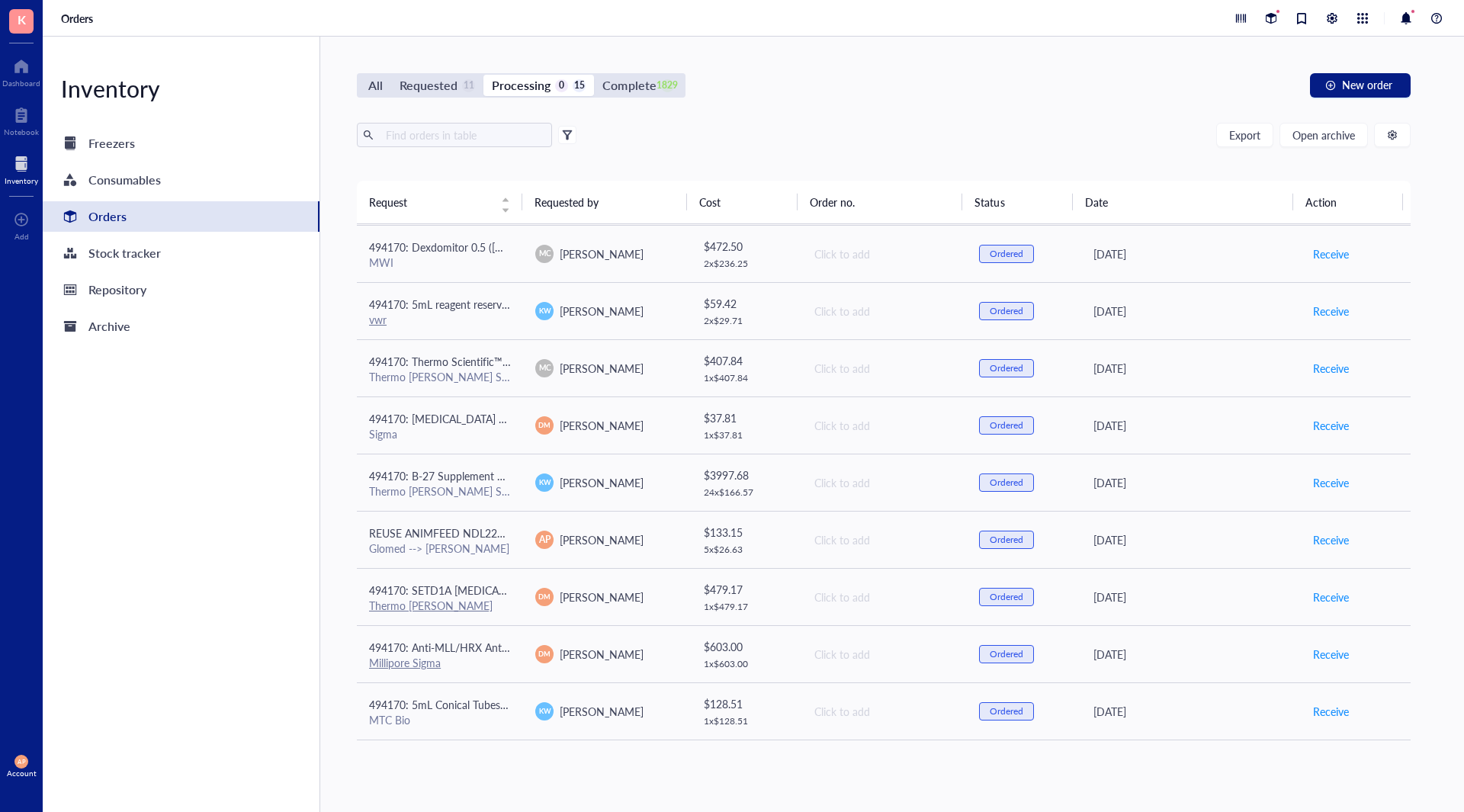
click at [174, 581] on div "Inventory Freezers Consumables Orders Stock tracker Repository Archive" at bounding box center [181, 424] width 278 height 775
